Goal: Task Accomplishment & Management: Use online tool/utility

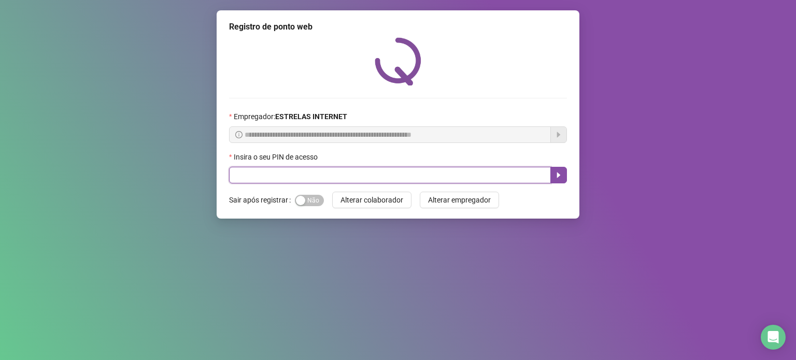
click at [339, 175] on input "text" at bounding box center [390, 175] width 322 height 17
click at [318, 184] on input "text" at bounding box center [390, 175] width 322 height 17
type input "*****"
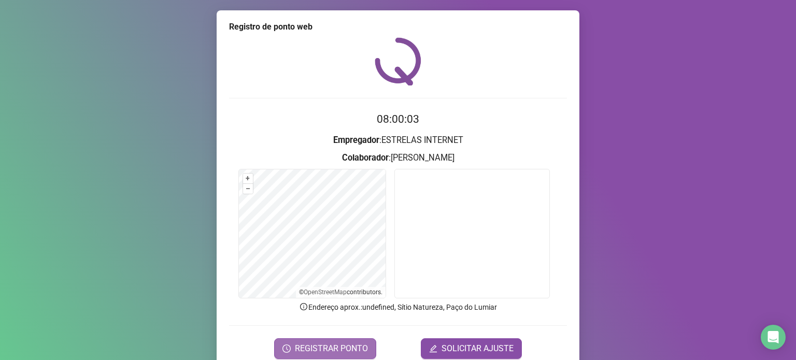
click at [305, 344] on span "REGISTRAR PONTO" at bounding box center [331, 349] width 73 height 12
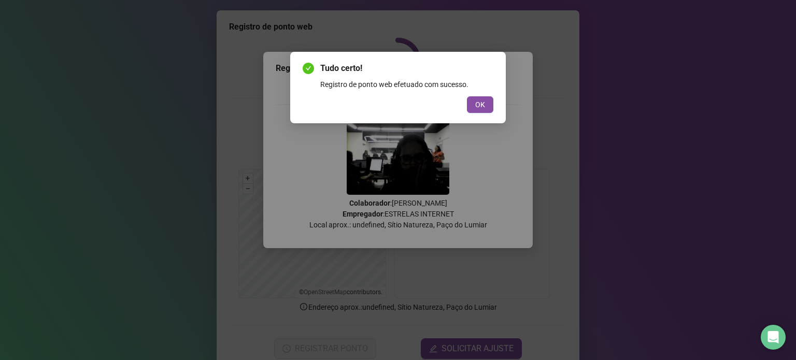
click at [497, 101] on div "Tudo certo! Registro de ponto web efetuado com sucesso. OK" at bounding box center [398, 88] width 216 height 72
click at [489, 104] on button "OK" at bounding box center [480, 104] width 26 height 17
